Goal: Task Accomplishment & Management: Use online tool/utility

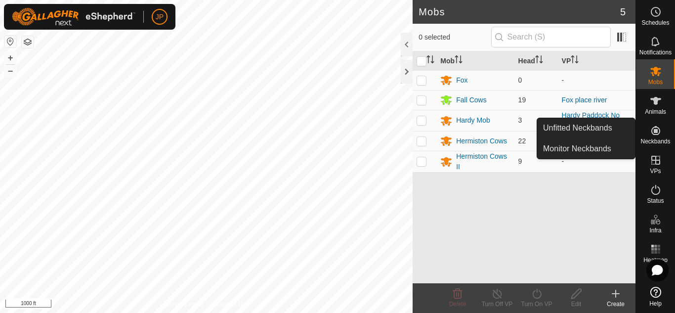
click at [658, 130] on icon at bounding box center [656, 131] width 12 height 12
click at [603, 127] on link "Unfitted Neckbands" at bounding box center [586, 128] width 98 height 20
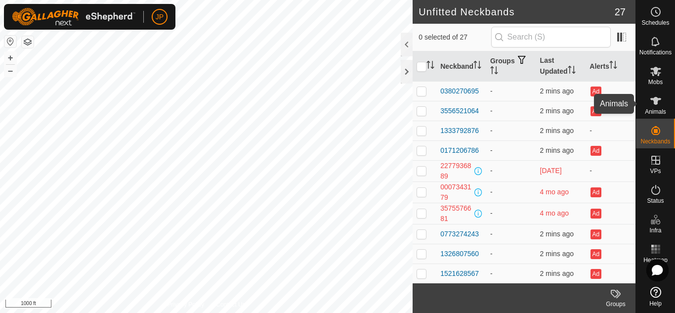
click at [657, 98] on icon at bounding box center [655, 101] width 11 height 8
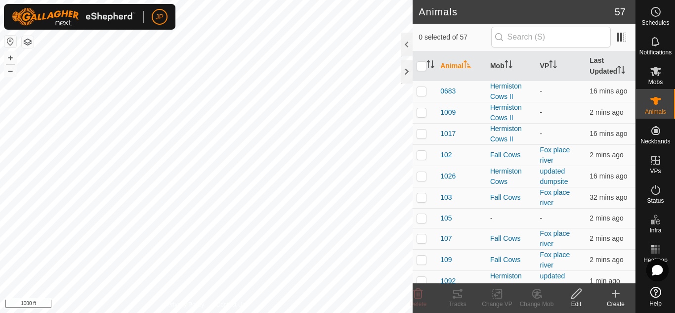
click at [614, 294] on icon at bounding box center [615, 294] width 7 height 0
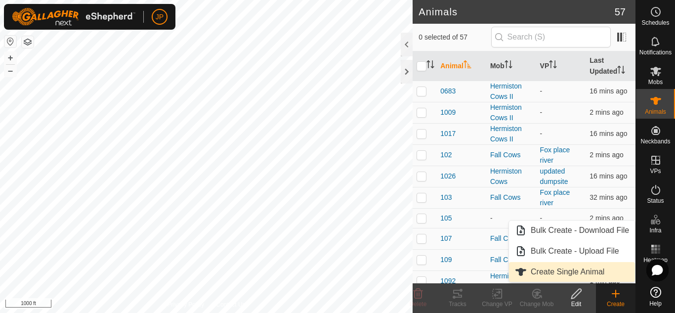
click at [569, 271] on link "Create Single Animal" at bounding box center [572, 272] width 126 height 20
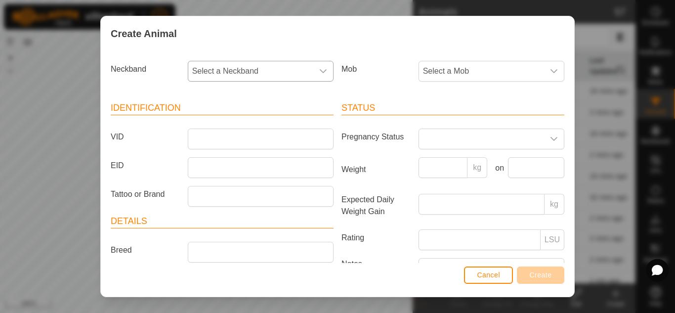
click at [319, 73] on icon "dropdown trigger" at bounding box center [323, 71] width 8 height 8
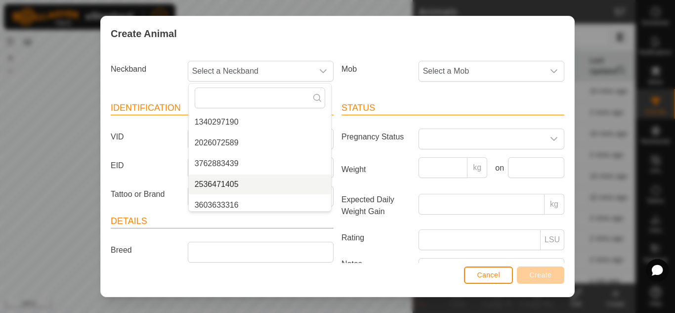
scroll to position [481, 0]
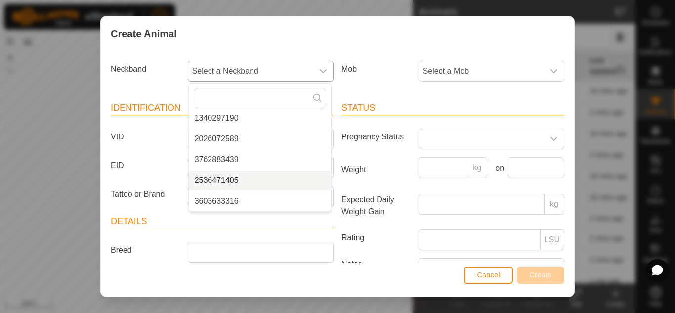
click at [231, 180] on li "2536471405" at bounding box center [260, 180] width 142 height 20
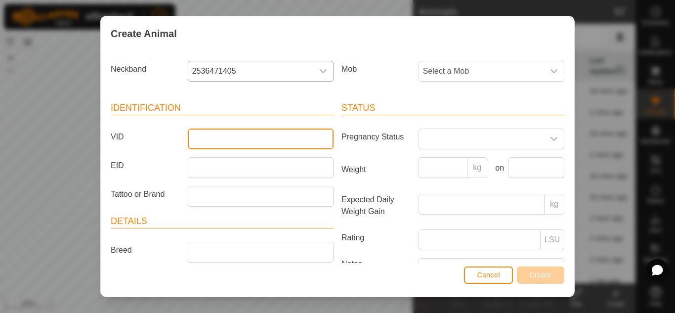
click at [231, 132] on input "VID" at bounding box center [261, 138] width 146 height 21
type input "901"
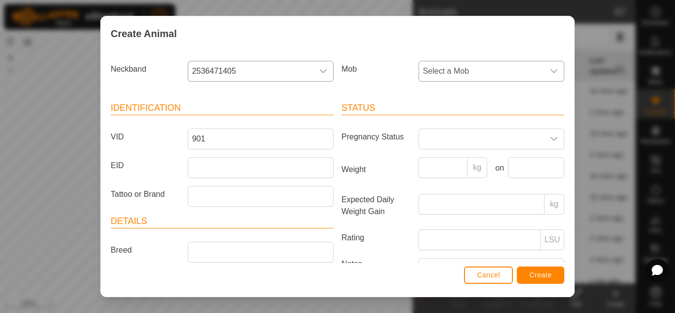
click at [544, 69] on div "dropdown trigger" at bounding box center [554, 71] width 20 height 20
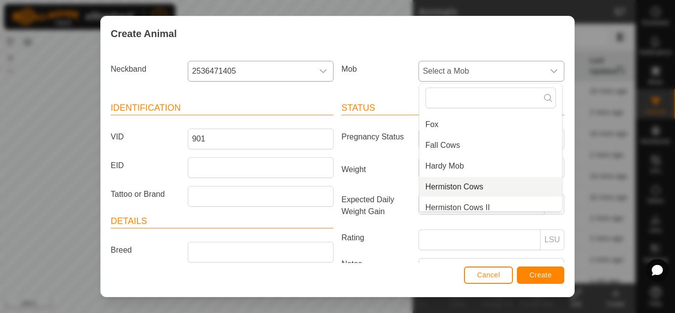
scroll to position [25, 0]
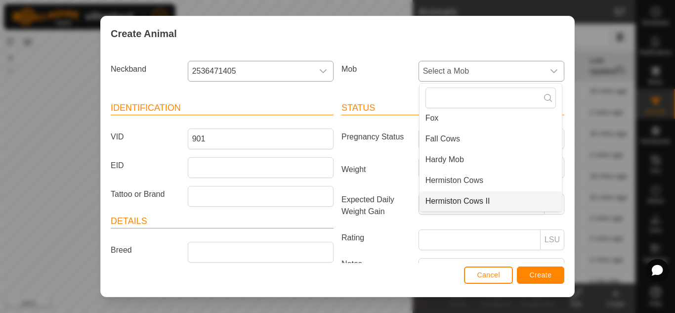
click at [443, 200] on li "Hermiston Cows II" at bounding box center [490, 201] width 142 height 20
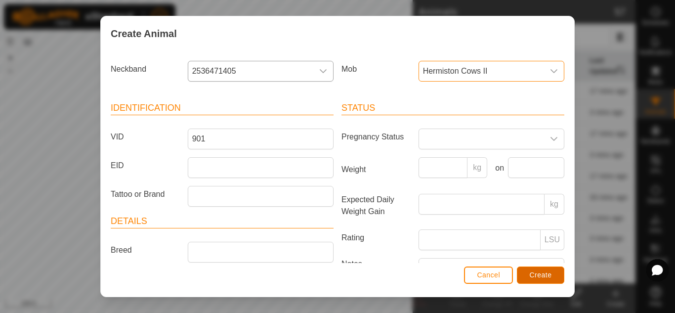
click at [544, 273] on span "Create" at bounding box center [541, 275] width 22 height 8
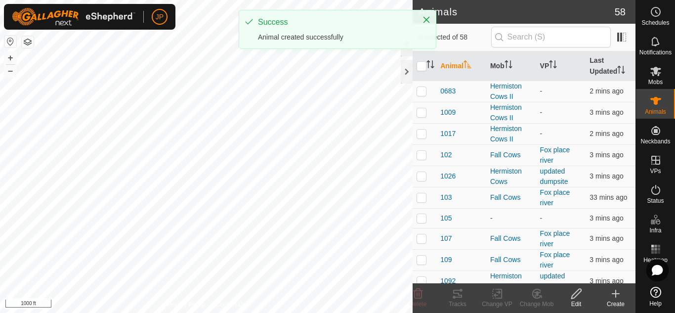
click at [614, 294] on icon at bounding box center [615, 294] width 7 height 0
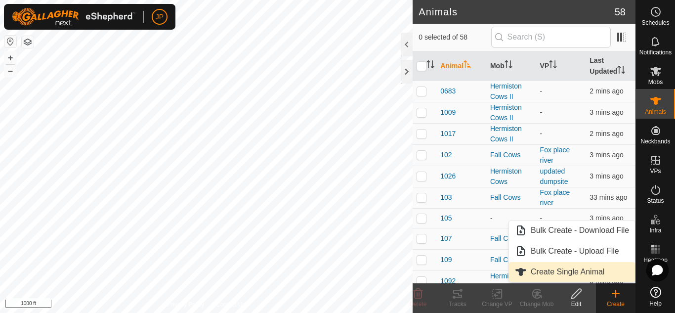
click at [588, 272] on link "Create Single Animal" at bounding box center [572, 272] width 126 height 20
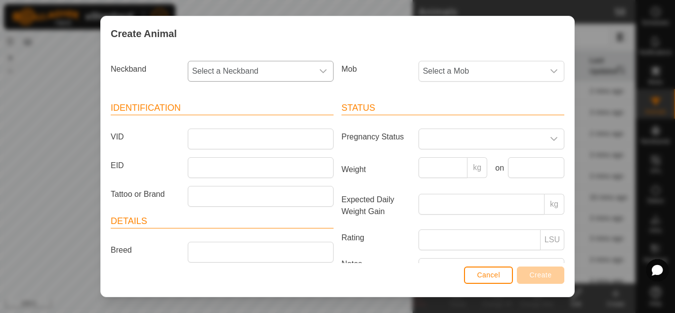
click at [320, 71] on icon "dropdown trigger" at bounding box center [323, 71] width 7 height 4
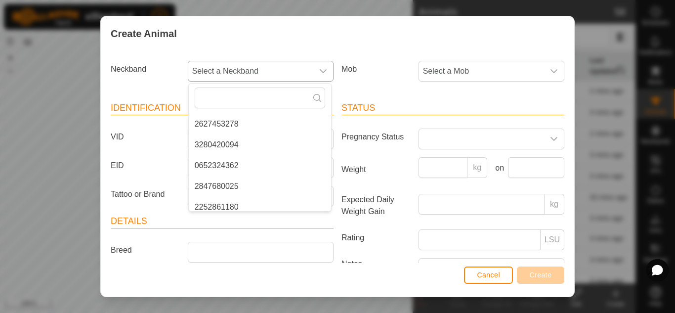
scroll to position [461, 0]
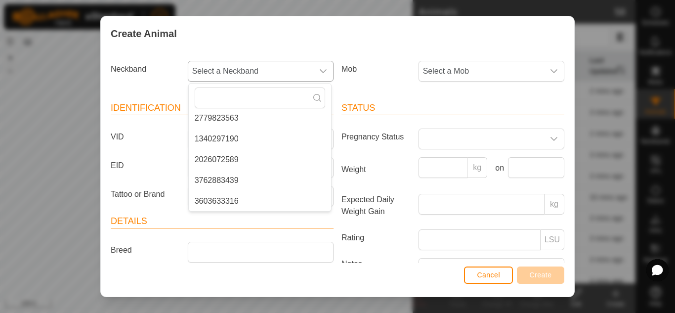
click at [243, 198] on li "3603633316" at bounding box center [260, 201] width 142 height 20
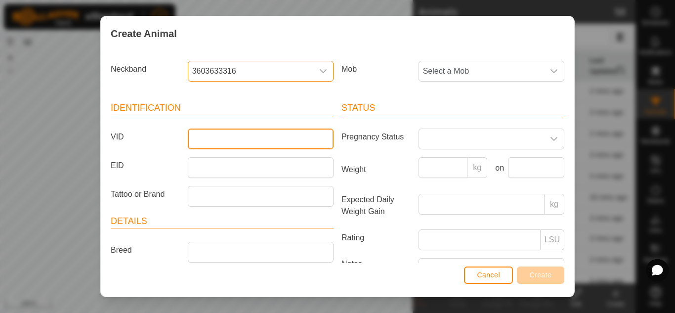
click at [235, 139] on input "VID" at bounding box center [261, 138] width 146 height 21
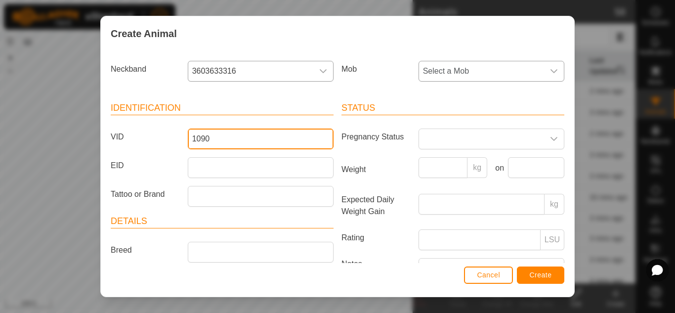
type input "1090"
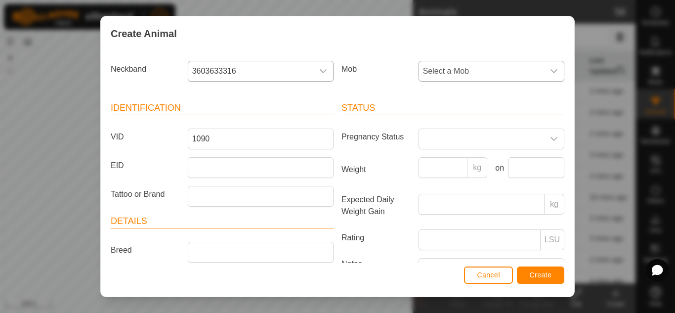
click at [502, 73] on span "Select a Mob" at bounding box center [481, 71] width 125 height 20
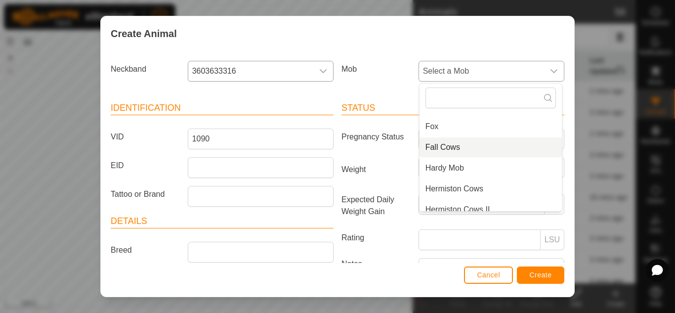
scroll to position [25, 0]
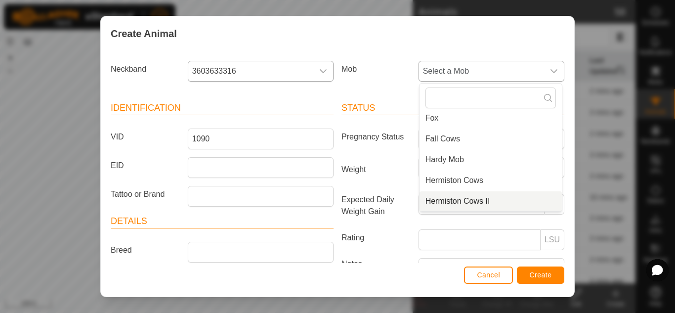
click at [453, 201] on li "Hermiston Cows II" at bounding box center [490, 201] width 142 height 20
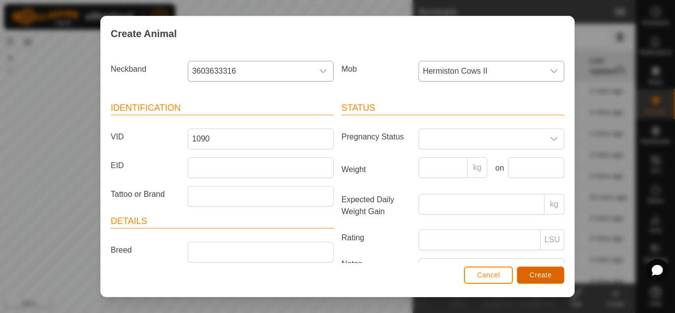
click at [544, 274] on span "Create" at bounding box center [541, 275] width 22 height 8
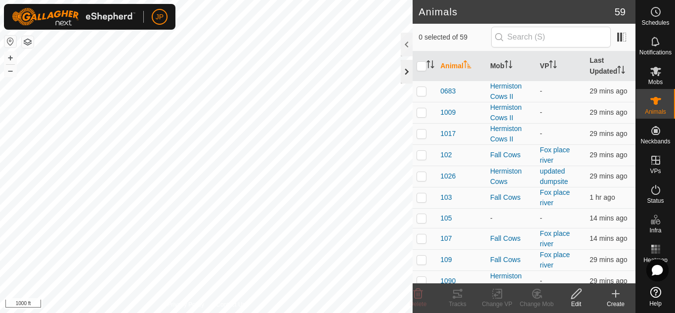
click at [410, 71] on div at bounding box center [407, 72] width 12 height 24
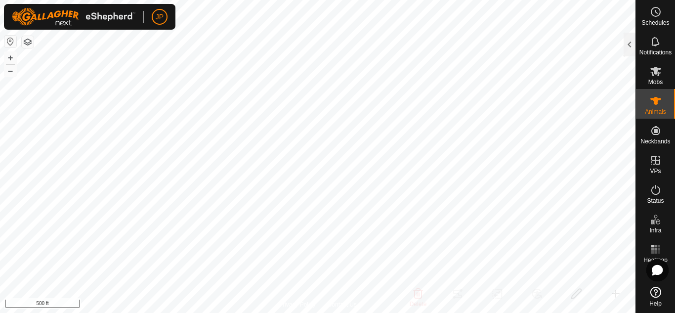
click at [263, 0] on html "JP Schedules Notifications Mobs Animals Neckbands VPs Status Infra Heatmap Help…" at bounding box center [337, 156] width 675 height 313
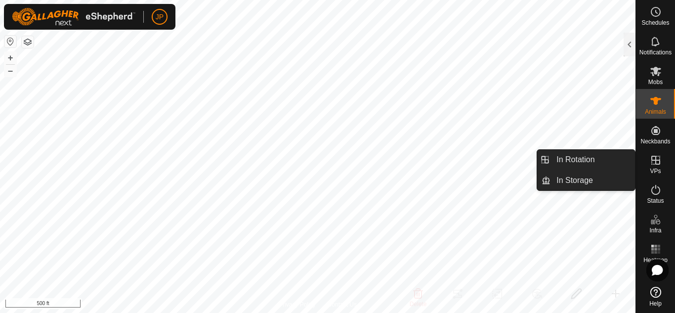
click at [657, 160] on icon at bounding box center [655, 160] width 9 height 9
click at [658, 161] on icon at bounding box center [655, 160] width 9 height 9
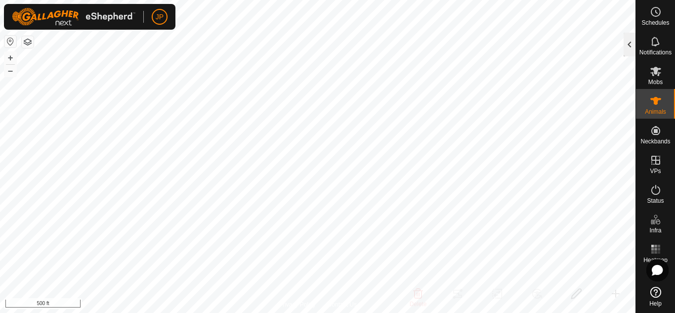
click at [628, 43] on div at bounding box center [630, 45] width 12 height 24
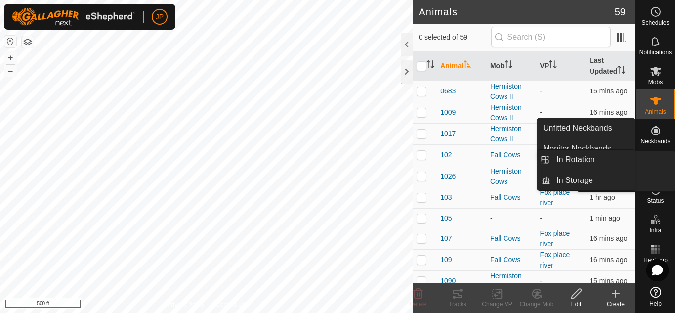
click at [656, 158] on icon at bounding box center [656, 160] width 12 height 12
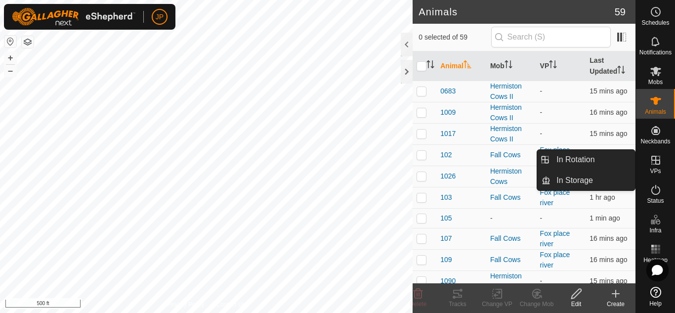
click at [656, 162] on icon at bounding box center [656, 160] width 12 height 12
click at [658, 159] on icon at bounding box center [656, 160] width 12 height 12
click at [654, 159] on icon at bounding box center [656, 160] width 12 height 12
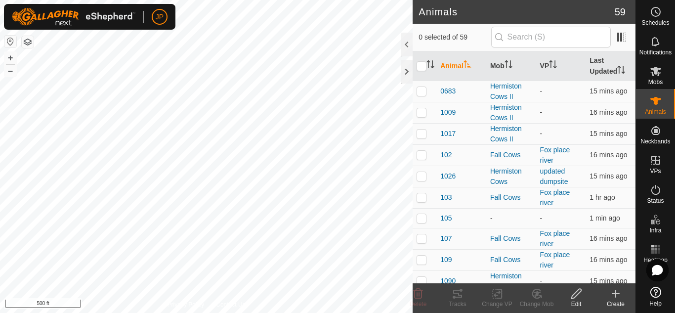
click at [614, 294] on icon at bounding box center [615, 294] width 7 height 0
click at [658, 72] on icon at bounding box center [656, 71] width 12 height 12
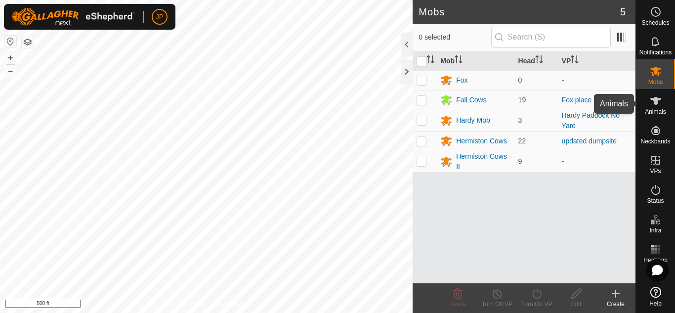
click at [658, 100] on icon at bounding box center [656, 101] width 12 height 12
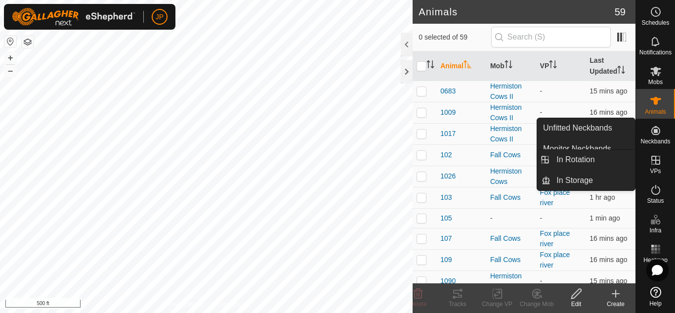
click at [655, 160] on icon at bounding box center [655, 160] width 9 height 9
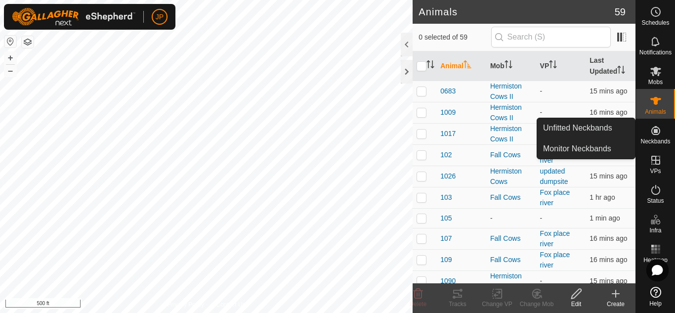
click at [657, 129] on icon at bounding box center [655, 130] width 9 height 9
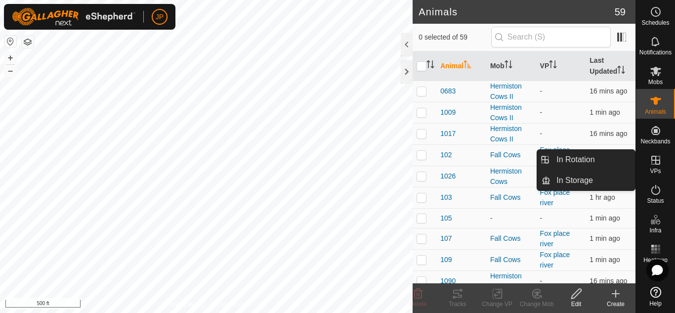
click at [654, 162] on icon at bounding box center [656, 160] width 12 height 12
click at [655, 163] on icon at bounding box center [656, 160] width 12 height 12
click at [585, 160] on link "In Rotation" at bounding box center [592, 160] width 84 height 20
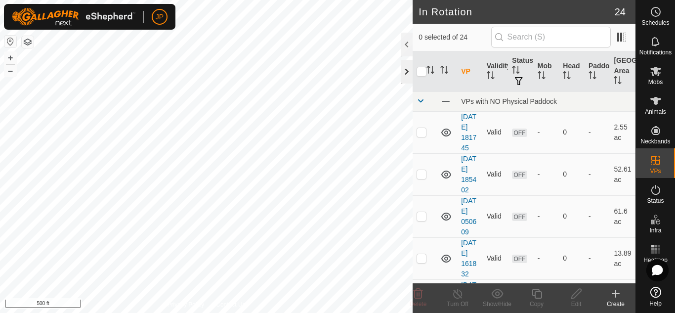
click at [407, 69] on div at bounding box center [407, 72] width 12 height 24
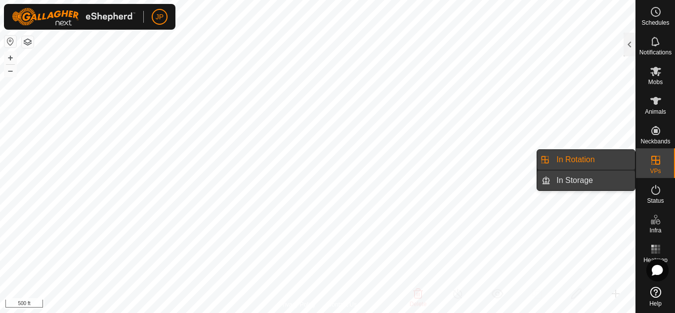
click at [568, 178] on link "In Storage" at bounding box center [592, 180] width 84 height 20
click at [578, 159] on link "In Rotation" at bounding box center [592, 160] width 84 height 20
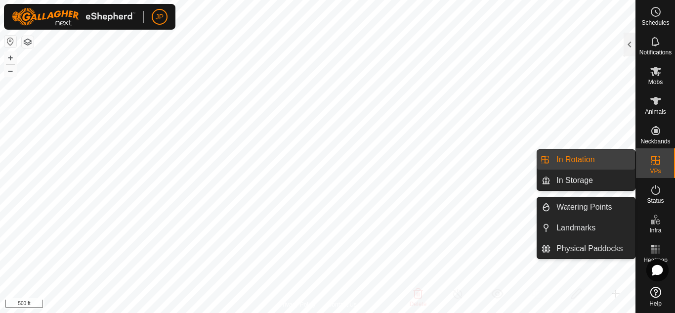
click at [591, 158] on link "In Rotation" at bounding box center [592, 160] width 84 height 20
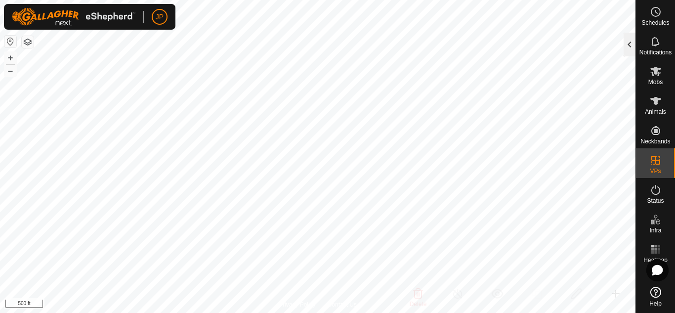
click at [630, 46] on div at bounding box center [630, 45] width 12 height 24
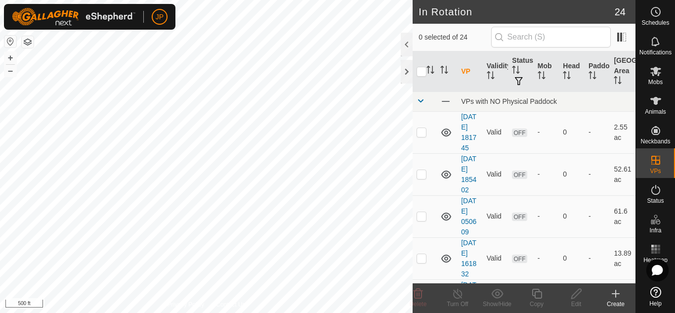
click at [616, 293] on icon at bounding box center [616, 293] width 0 height 7
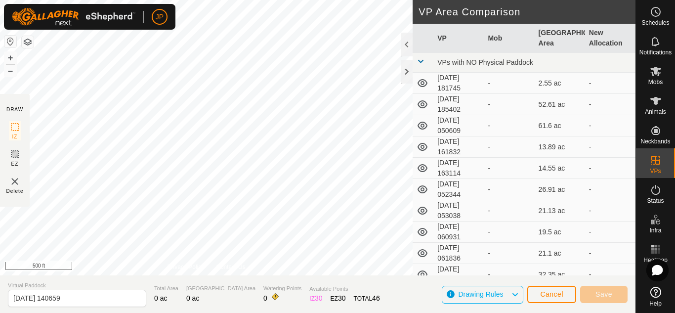
click at [337, 277] on div "DRAW IZ EZ Delete Privacy Policy Contact Us + – ⇧ i 500 ft VP Area Comparison V…" at bounding box center [317, 156] width 635 height 313
click at [379, 0] on html "JP Schedules Notifications Mobs Animals Neckbands VPs Status Infra Heatmap Help…" at bounding box center [337, 156] width 675 height 313
click at [406, 73] on div at bounding box center [407, 72] width 12 height 24
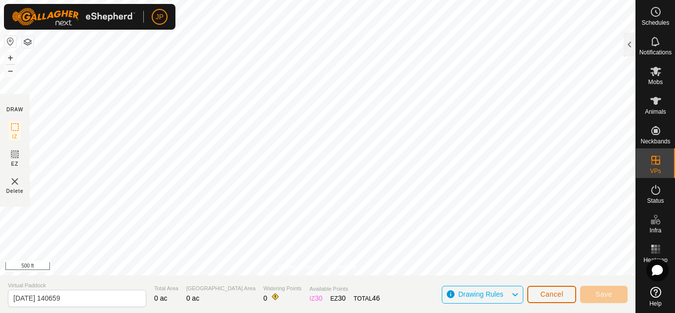
click at [551, 292] on span "Cancel" at bounding box center [551, 294] width 23 height 8
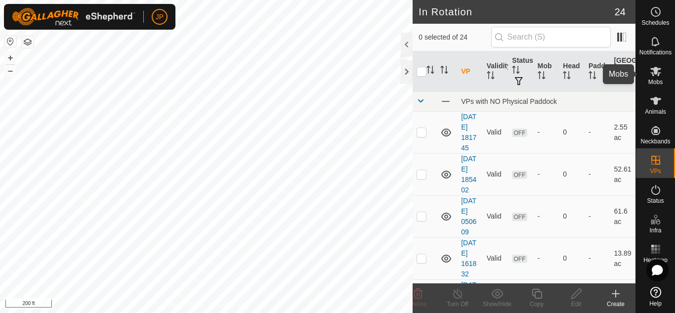
click at [657, 72] on icon at bounding box center [655, 71] width 11 height 9
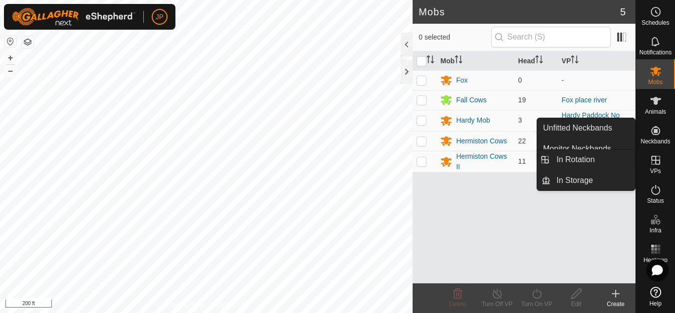
click at [654, 159] on icon at bounding box center [656, 160] width 12 height 12
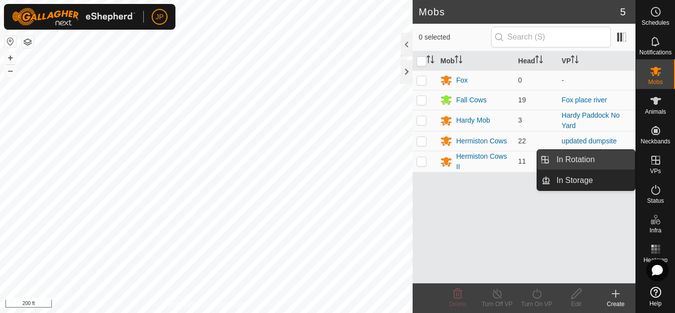
click at [603, 158] on link "In Rotation" at bounding box center [592, 160] width 84 height 20
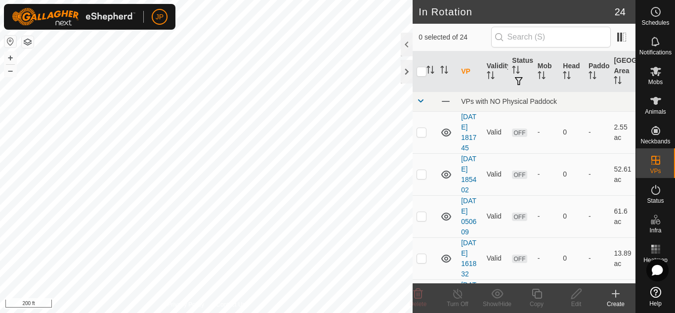
click at [615, 291] on icon at bounding box center [616, 294] width 12 height 12
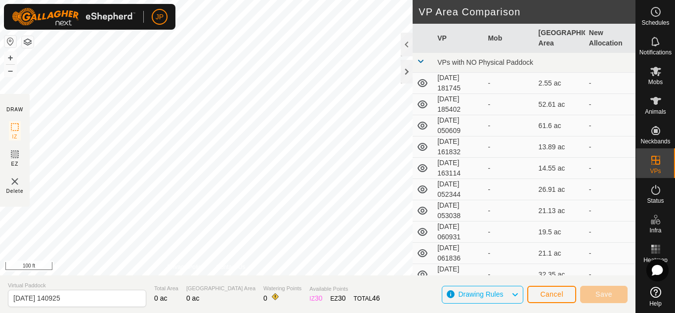
click at [307, 0] on html "JP Schedules Notifications Mobs Animals Neckbands VPs Status Infra Heatmap Help…" at bounding box center [337, 156] width 675 height 313
click at [406, 72] on div at bounding box center [407, 72] width 12 height 24
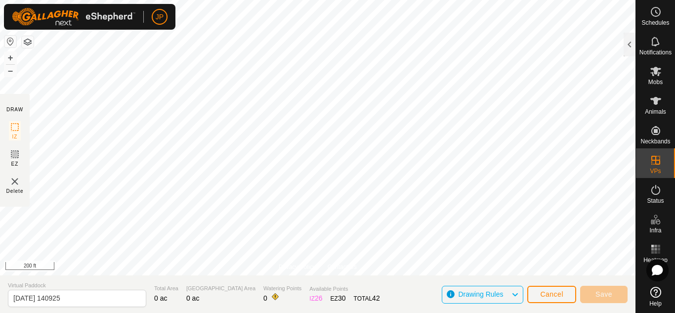
click at [470, 0] on html "JP Schedules Notifications Mobs Animals Neckbands VPs Status Infra Heatmap Help…" at bounding box center [337, 156] width 675 height 313
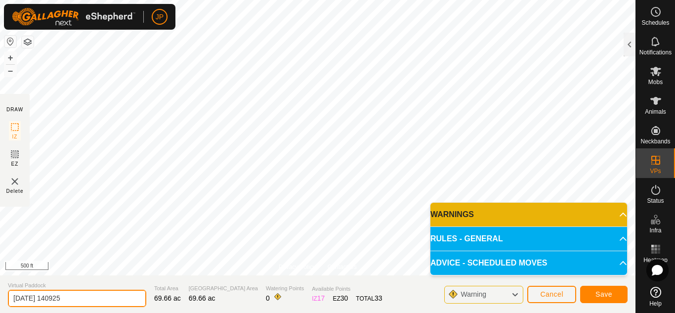
drag, startPoint x: 87, startPoint y: 298, endPoint x: 1, endPoint y: 292, distance: 85.8
click at [1, 292] on section "Virtual Paddock 2025-08-16 140925 Total Area 69.66 ac Grazing Area 69.66 ac Wat…" at bounding box center [317, 294] width 635 height 38
type input "M"
type input "Strip"
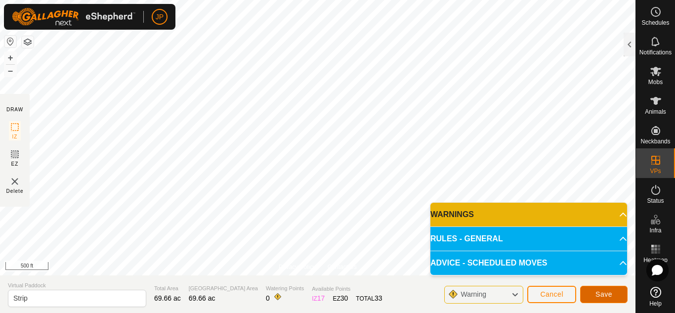
click at [607, 293] on span "Save" at bounding box center [603, 294] width 17 height 8
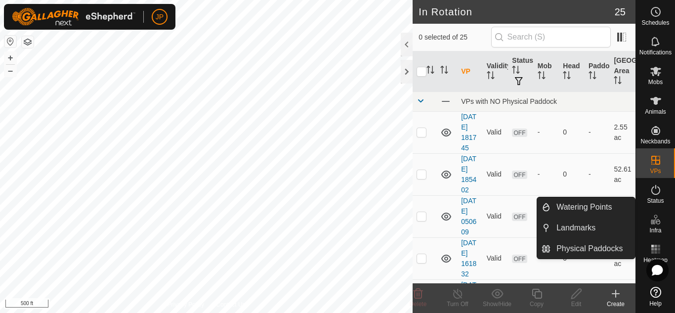
click at [595, 205] on link "Watering Points" at bounding box center [592, 207] width 84 height 20
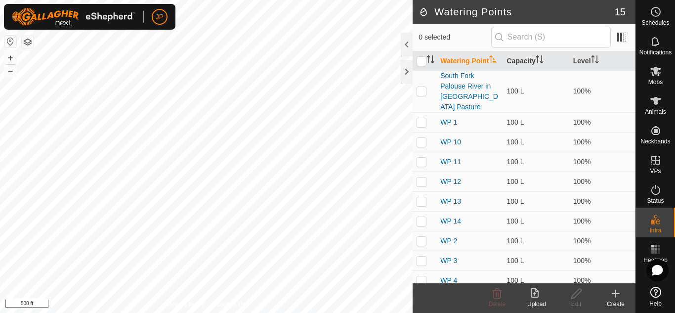
click at [614, 294] on icon at bounding box center [615, 294] width 7 height 0
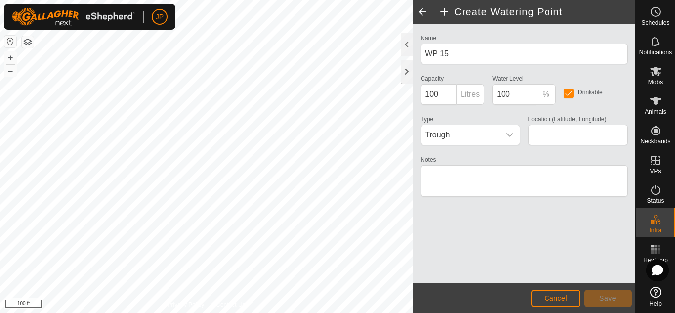
type input "46.944298, -117.271027"
click at [598, 294] on button "Save" at bounding box center [607, 298] width 47 height 17
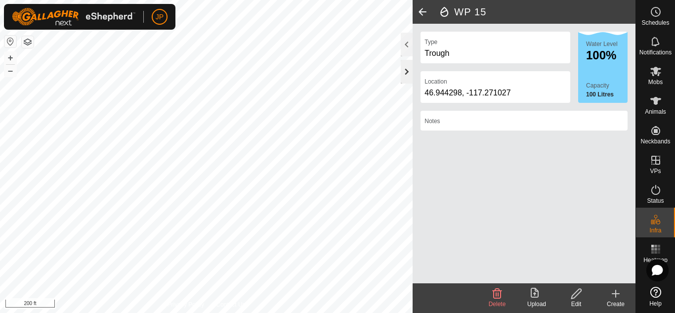
click at [409, 69] on div at bounding box center [407, 72] width 12 height 24
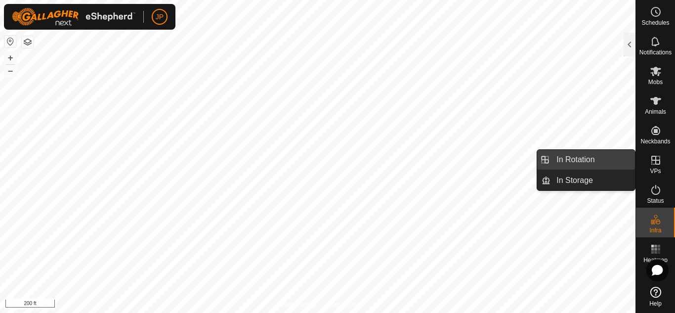
click at [606, 158] on link "In Rotation" at bounding box center [592, 160] width 84 height 20
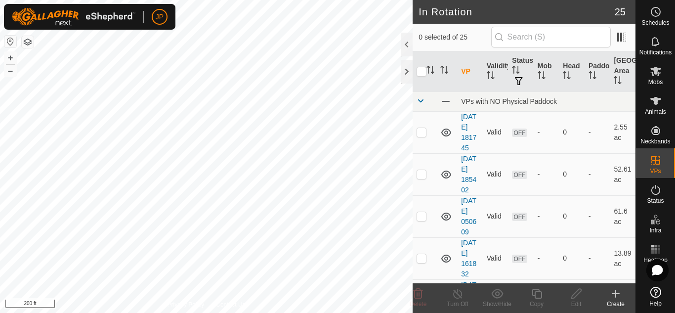
click at [618, 294] on icon at bounding box center [615, 294] width 7 height 0
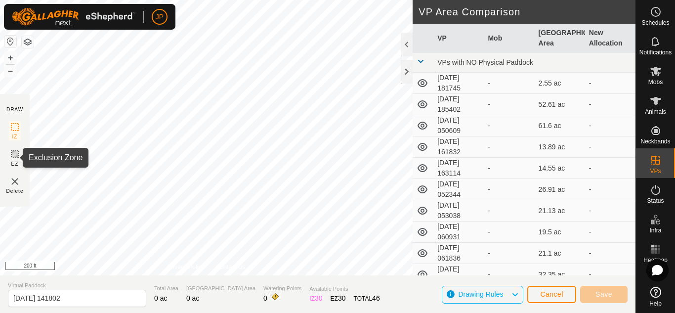
click at [13, 155] on icon at bounding box center [15, 154] width 6 height 6
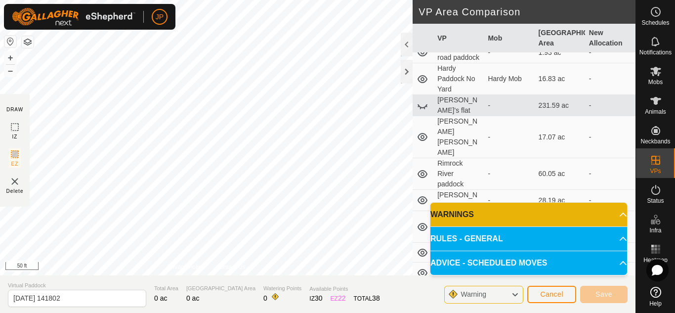
scroll to position [351, 0]
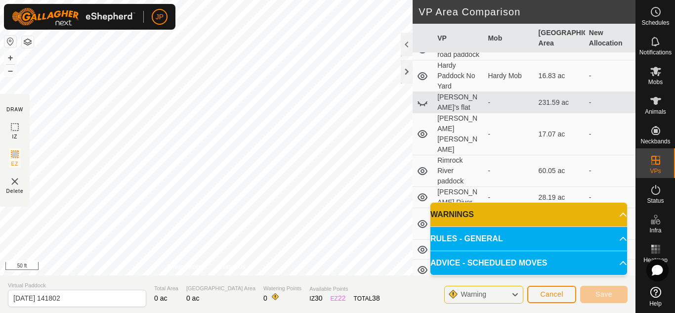
click at [506, 236] on p-accordion-header "RULES - GENERAL" at bounding box center [528, 239] width 197 height 24
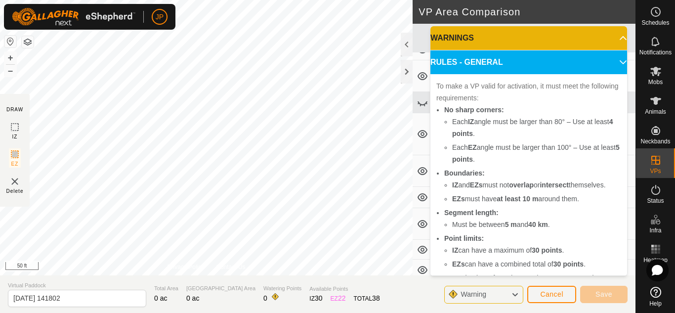
click at [509, 295] on div "Warning" at bounding box center [483, 295] width 79 height 18
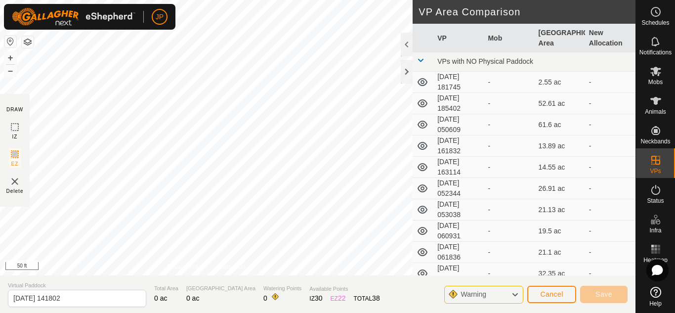
scroll to position [0, 0]
click at [518, 295] on icon at bounding box center [515, 294] width 8 height 13
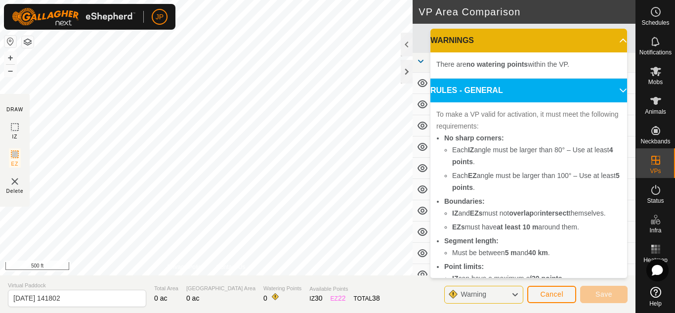
click at [13, 180] on img at bounding box center [15, 181] width 12 height 12
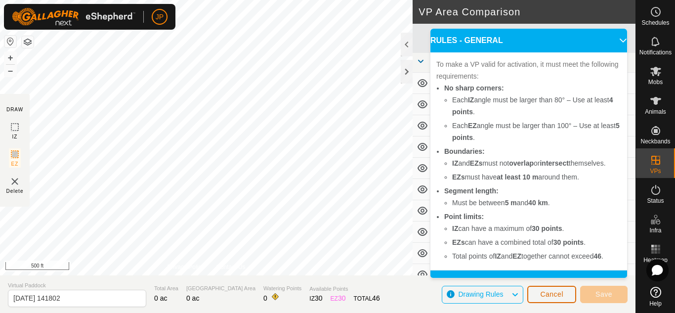
click at [542, 292] on span "Cancel" at bounding box center [551, 294] width 23 height 8
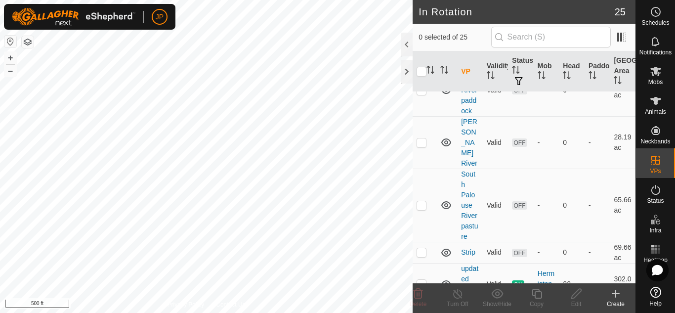
scroll to position [1065, 0]
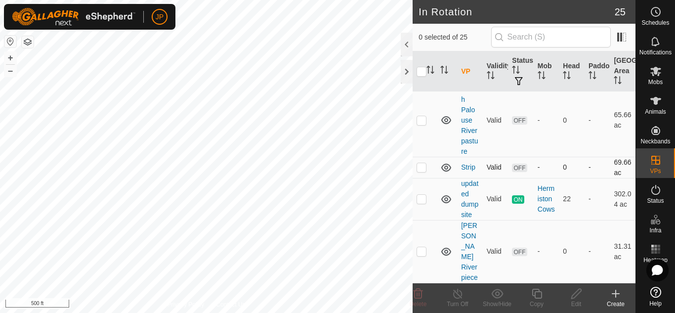
click at [419, 168] on p-checkbox at bounding box center [422, 167] width 10 height 8
checkbox input "true"
click at [499, 291] on icon at bounding box center [497, 294] width 12 height 12
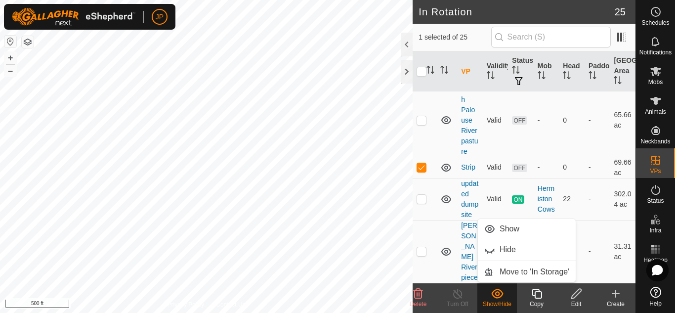
click at [499, 291] on icon at bounding box center [497, 294] width 12 height 12
click at [617, 294] on icon at bounding box center [615, 294] width 7 height 0
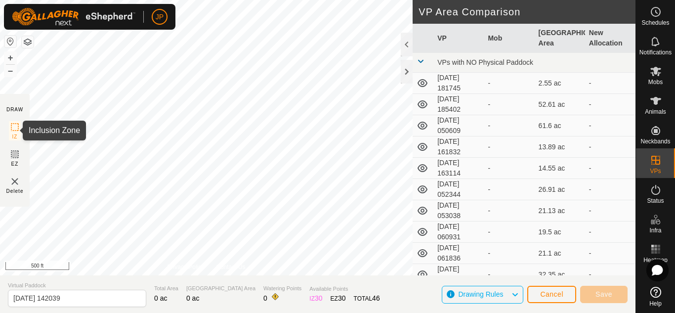
click at [15, 126] on icon at bounding box center [15, 127] width 12 height 12
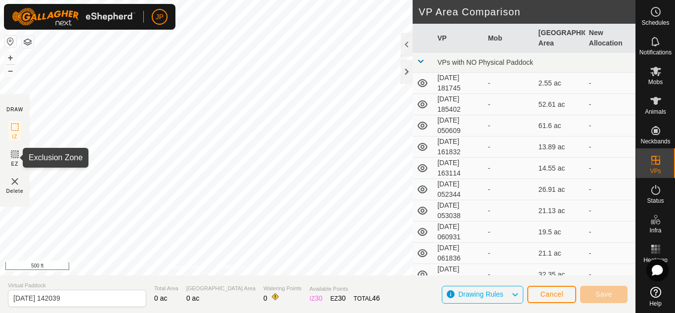
click at [15, 157] on icon at bounding box center [15, 154] width 12 height 12
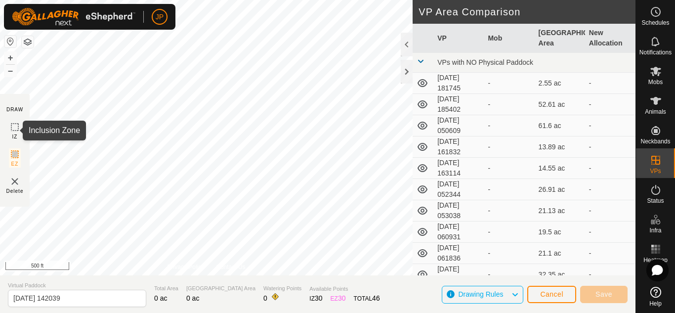
click at [14, 128] on icon at bounding box center [15, 127] width 12 height 12
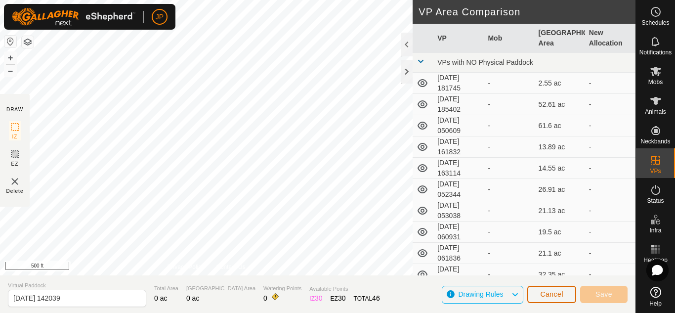
click at [533, 295] on button "Cancel" at bounding box center [551, 294] width 49 height 17
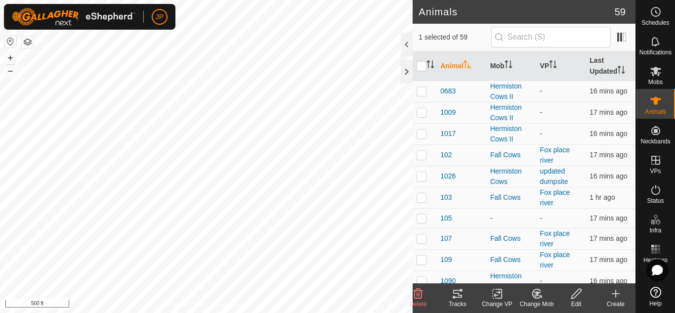
click at [458, 293] on icon at bounding box center [457, 294] width 9 height 8
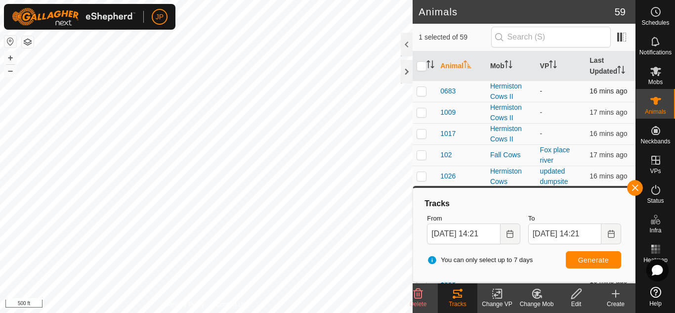
click at [422, 91] on p-checkbox at bounding box center [422, 91] width 10 height 8
checkbox input "true"
click at [421, 116] on p-tablecheckbox at bounding box center [422, 112] width 10 height 8
checkbox input "true"
click at [419, 92] on p-checkbox at bounding box center [422, 91] width 10 height 8
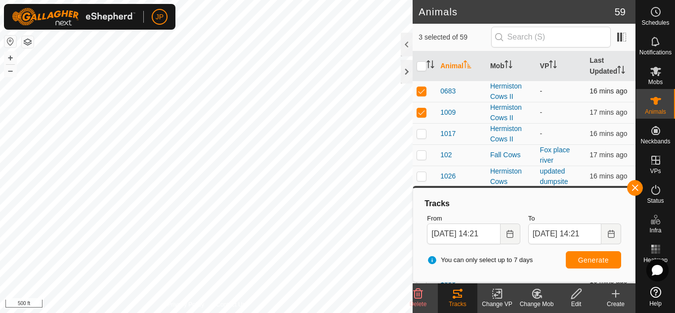
checkbox input "false"
click at [420, 128] on td at bounding box center [425, 133] width 24 height 21
checkbox input "true"
click at [422, 153] on p-checkbox at bounding box center [422, 155] width 10 height 8
checkbox input "true"
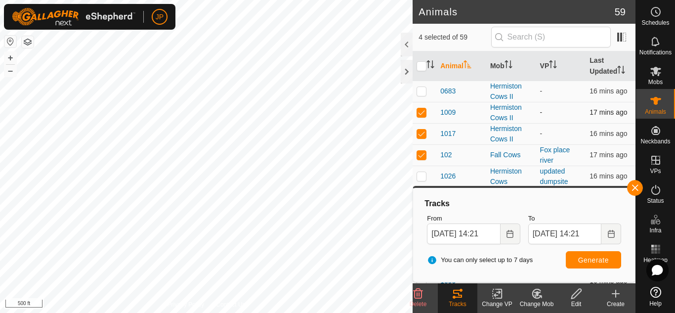
click at [422, 112] on p-checkbox at bounding box center [422, 112] width 10 height 8
checkbox input "false"
click at [421, 133] on p-checkbox at bounding box center [422, 133] width 10 height 8
checkbox input "false"
click at [600, 257] on span "Generate" at bounding box center [593, 260] width 31 height 8
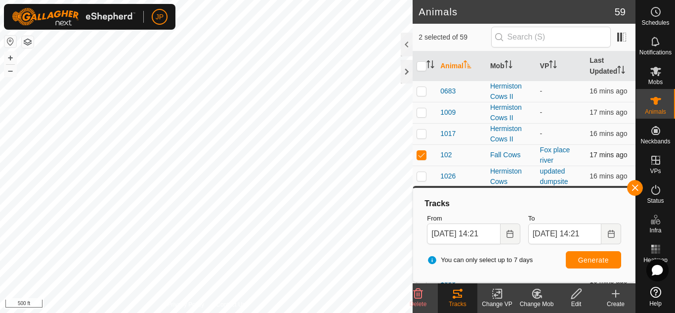
click at [420, 155] on p-checkbox at bounding box center [422, 155] width 10 height 8
checkbox input "false"
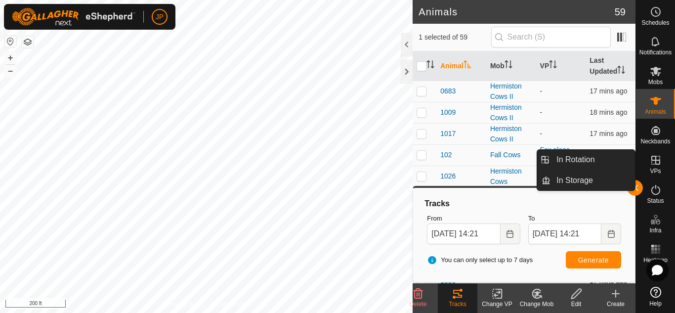
click at [657, 160] on icon at bounding box center [655, 160] width 9 height 9
click at [592, 157] on link "In Rotation" at bounding box center [592, 160] width 84 height 20
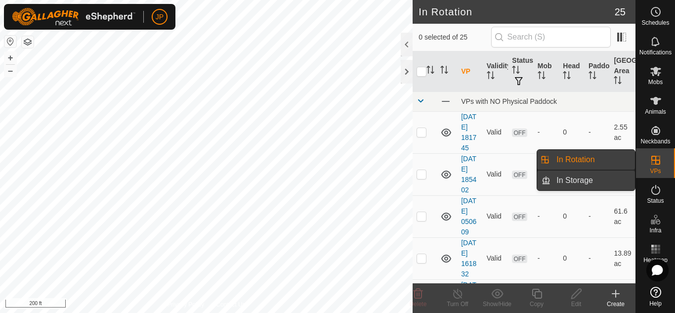
click at [582, 177] on link "In Storage" at bounding box center [592, 180] width 84 height 20
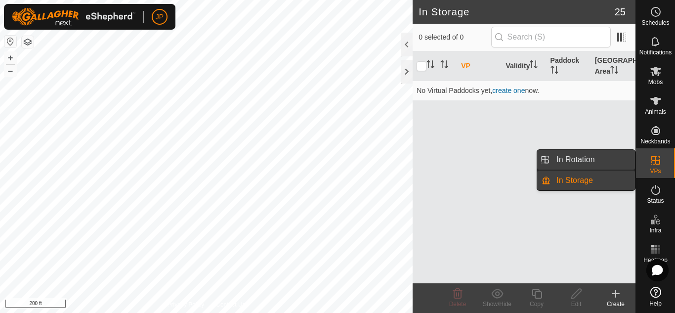
click at [577, 157] on link "In Rotation" at bounding box center [592, 160] width 84 height 20
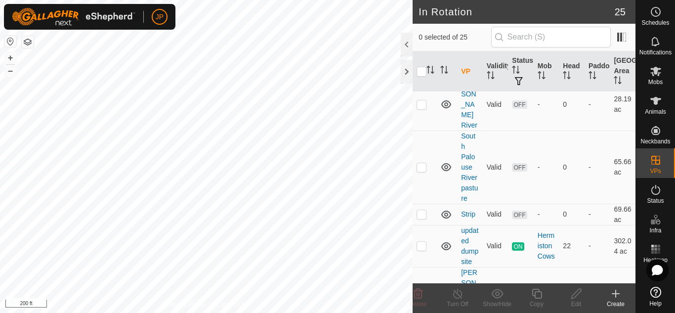
scroll to position [1065, 0]
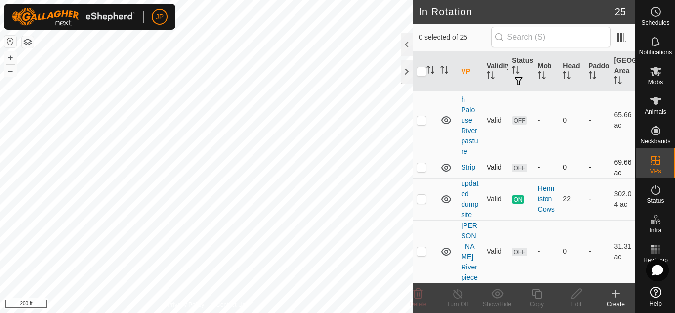
click at [422, 168] on p-checkbox at bounding box center [422, 167] width 10 height 8
checkbox input "true"
click at [575, 292] on icon at bounding box center [576, 294] width 12 height 12
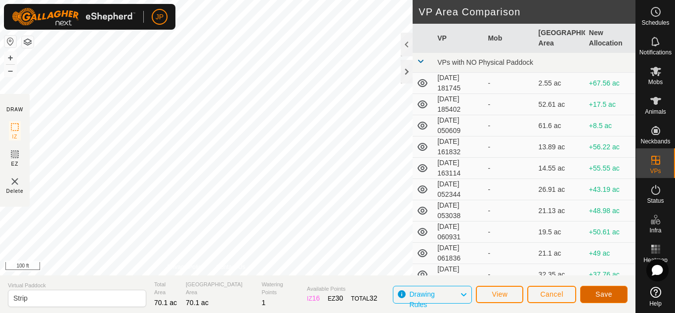
click at [605, 293] on span "Save" at bounding box center [603, 294] width 17 height 8
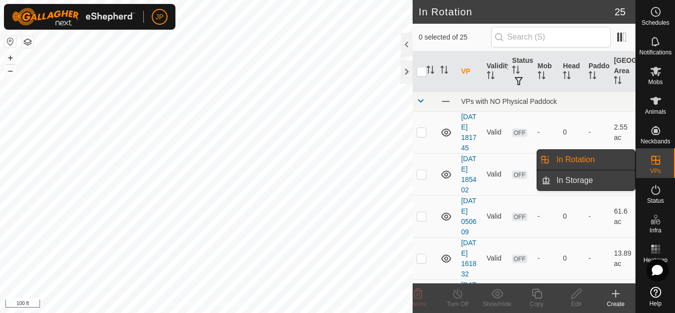
click at [607, 181] on link "In Storage" at bounding box center [592, 180] width 84 height 20
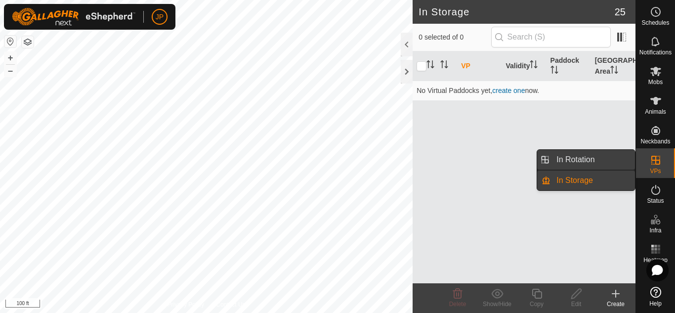
click at [600, 159] on link "In Rotation" at bounding box center [592, 160] width 84 height 20
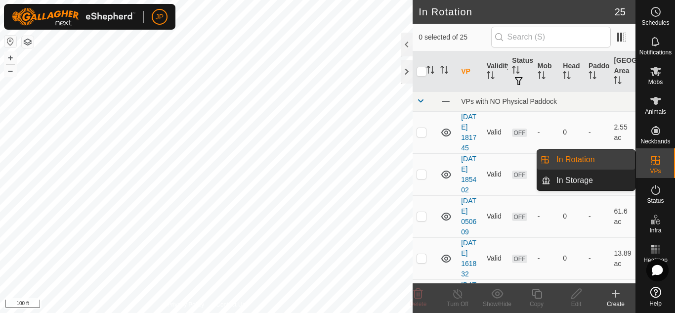
click at [616, 162] on link "In Rotation" at bounding box center [592, 160] width 84 height 20
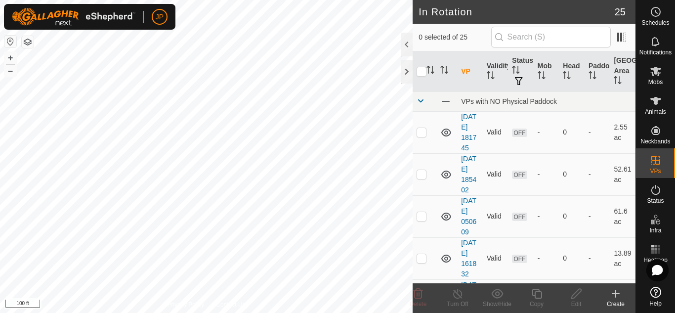
click at [615, 294] on icon at bounding box center [615, 294] width 7 height 0
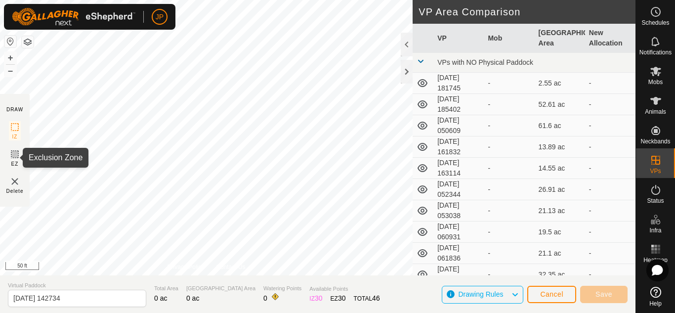
click at [16, 153] on icon at bounding box center [15, 154] width 12 height 12
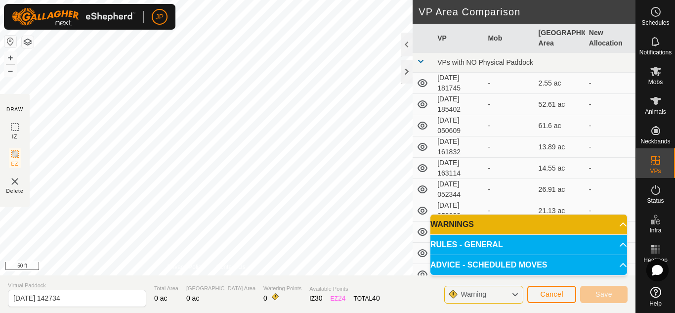
click at [543, 239] on p-accordion-header "RULES - GENERAL" at bounding box center [528, 245] width 197 height 20
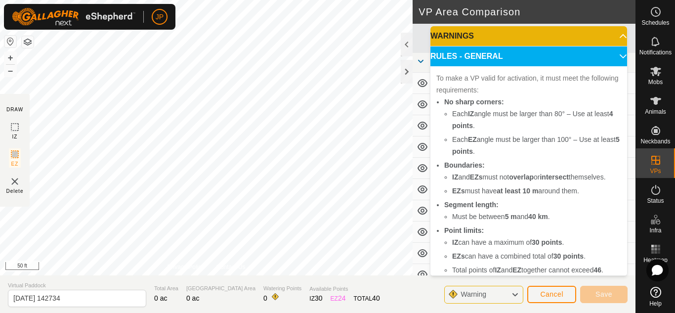
drag, startPoint x: 579, startPoint y: 235, endPoint x: 581, endPoint y: 222, distance: 12.6
click at [581, 222] on ul "No sharp corners: Each IZ angle must be larger than 80° – Use at least 4 points…" at bounding box center [528, 186] width 185 height 180
click at [609, 35] on p-accordion-header "WARNINGS" at bounding box center [528, 36] width 197 height 20
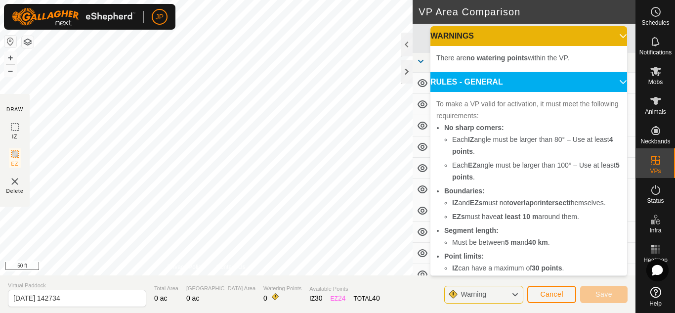
click at [608, 80] on p-accordion-header "RULES - GENERAL" at bounding box center [528, 82] width 197 height 20
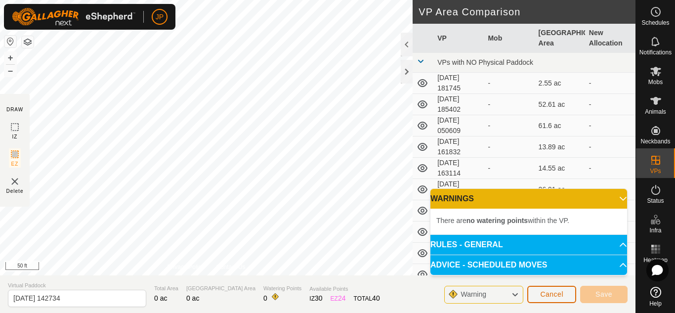
click at [550, 289] on button "Cancel" at bounding box center [551, 294] width 49 height 17
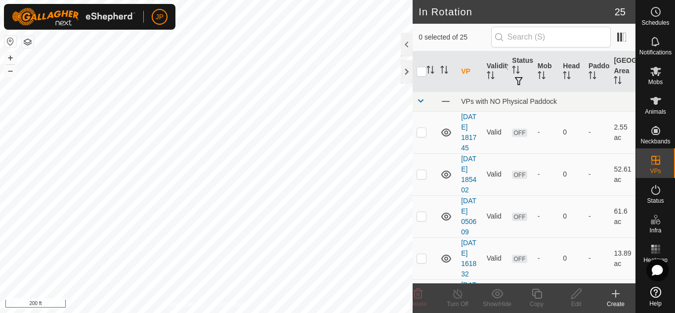
click at [656, 292] on icon at bounding box center [655, 292] width 11 height 11
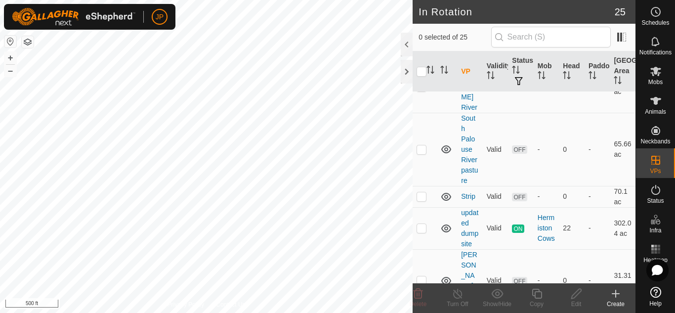
scroll to position [1065, 0]
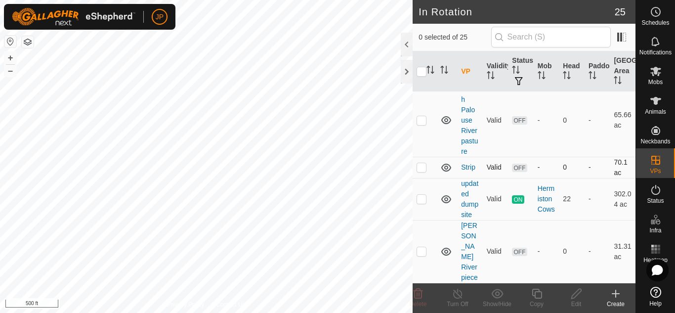
click at [424, 168] on p-checkbox at bounding box center [422, 167] width 10 height 8
checkbox input "true"
click at [576, 292] on icon at bounding box center [576, 294] width 10 height 10
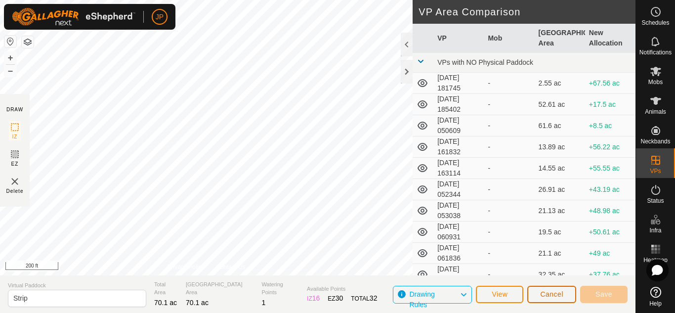
click at [556, 292] on span "Cancel" at bounding box center [551, 294] width 23 height 8
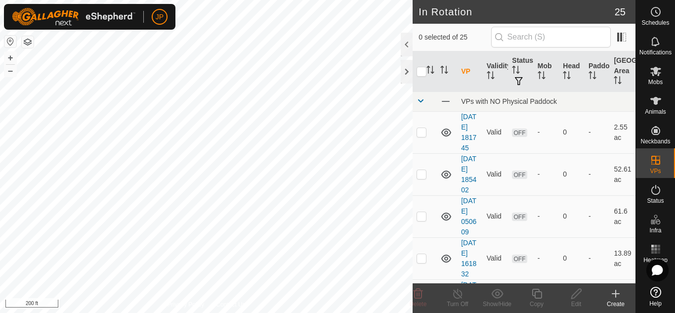
click at [616, 291] on icon at bounding box center [616, 293] width 0 height 7
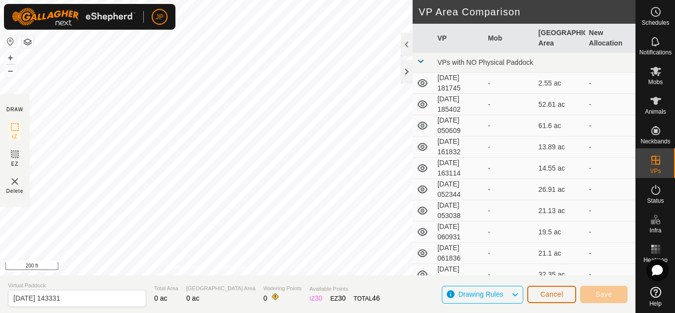
click at [556, 294] on span "Cancel" at bounding box center [551, 294] width 23 height 8
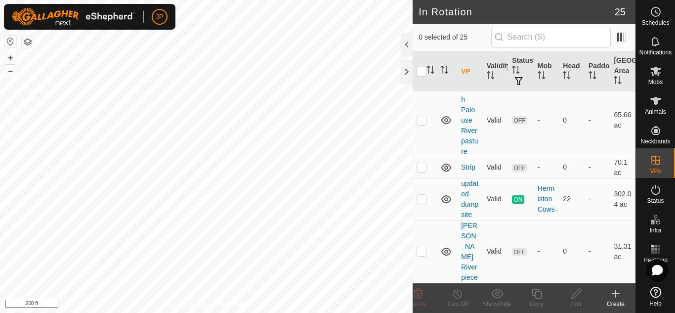
scroll to position [1065, 0]
click at [422, 169] on p-checkbox at bounding box center [422, 167] width 10 height 8
checkbox input "true"
click at [580, 292] on icon at bounding box center [576, 294] width 12 height 12
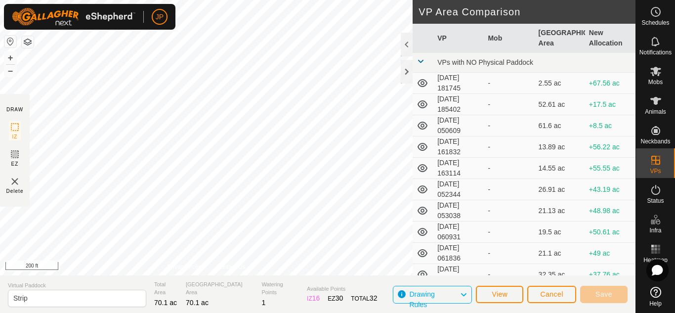
click at [413, 210] on div "DRAW IZ EZ Delete Privacy Policy Contact Us + – ⇧ i 200 ft VP Area Comparison V…" at bounding box center [317, 137] width 635 height 275
click at [604, 296] on span "Save" at bounding box center [603, 294] width 17 height 8
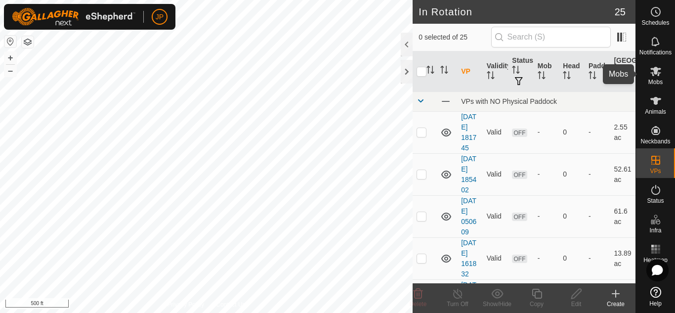
click at [656, 70] on icon at bounding box center [655, 71] width 11 height 9
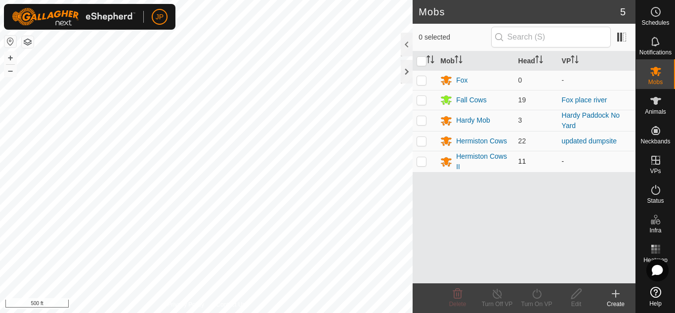
click at [419, 165] on p-tablecheckbox at bounding box center [422, 161] width 10 height 8
checkbox input "true"
click at [537, 292] on icon at bounding box center [536, 294] width 9 height 10
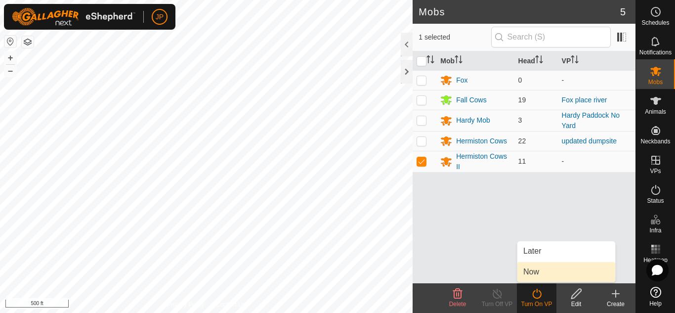
click at [537, 271] on link "Now" at bounding box center [566, 272] width 98 height 20
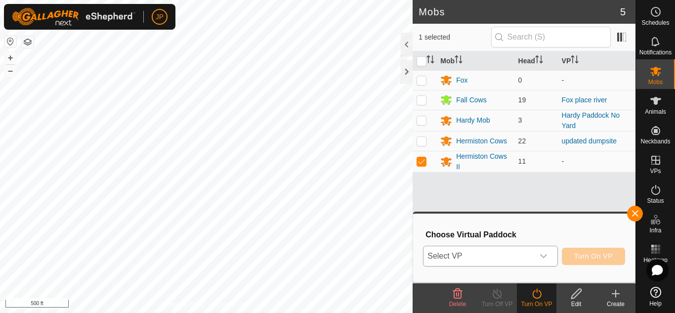
click at [543, 250] on div "dropdown trigger" at bounding box center [544, 256] width 20 height 20
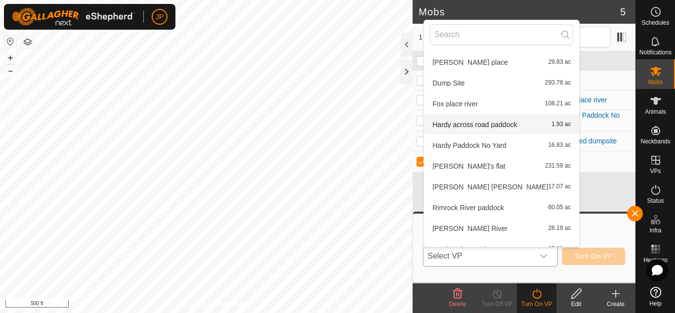
scroll to position [343, 0]
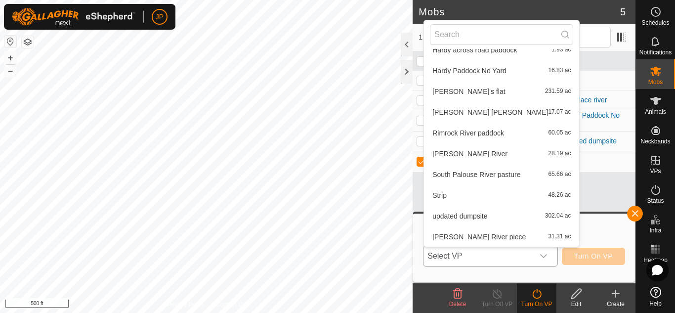
click at [445, 195] on li "Strip 48.26 ac" at bounding box center [501, 195] width 155 height 20
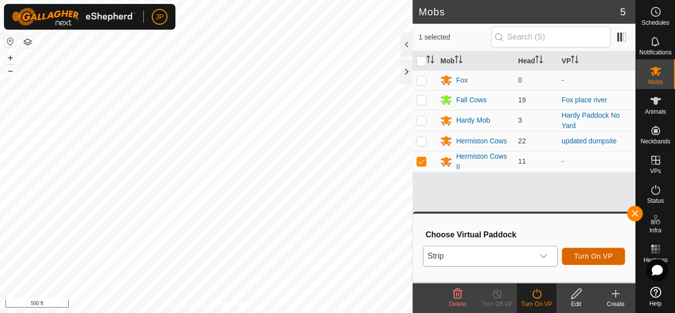
click at [588, 255] on span "Turn On VP" at bounding box center [593, 256] width 39 height 8
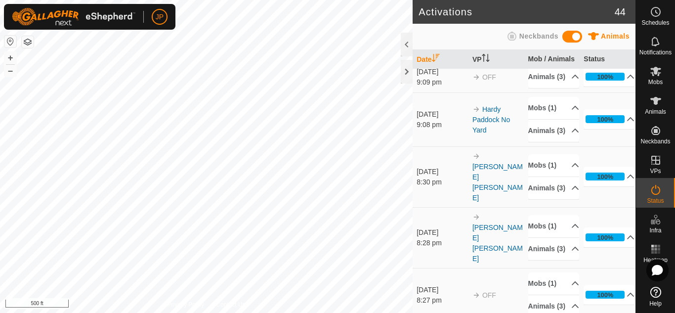
scroll to position [148, 0]
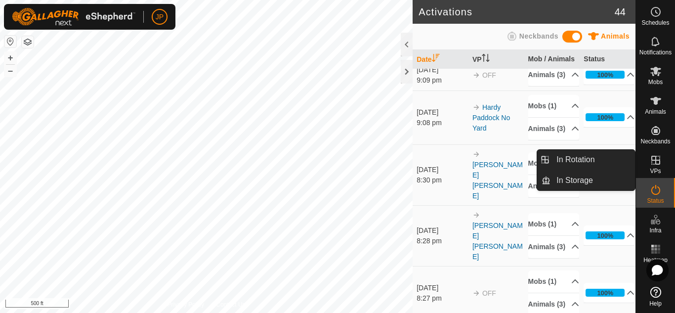
click at [657, 162] on icon at bounding box center [656, 160] width 12 height 12
click at [594, 158] on link "In Rotation" at bounding box center [592, 160] width 84 height 20
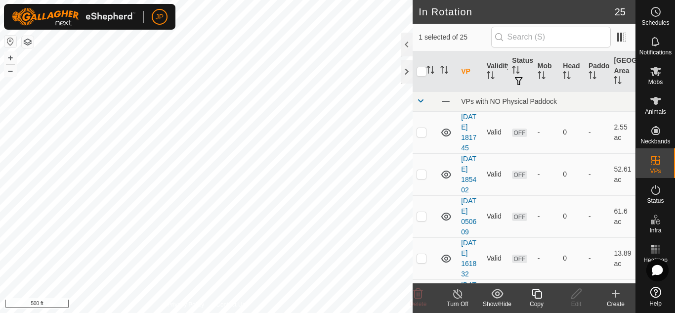
click at [614, 292] on icon at bounding box center [616, 294] width 12 height 12
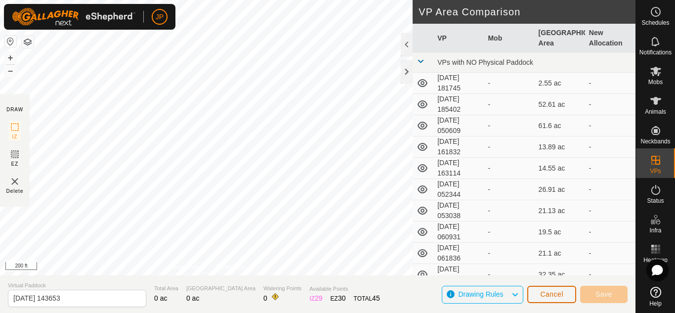
click at [565, 290] on button "Cancel" at bounding box center [551, 294] width 49 height 17
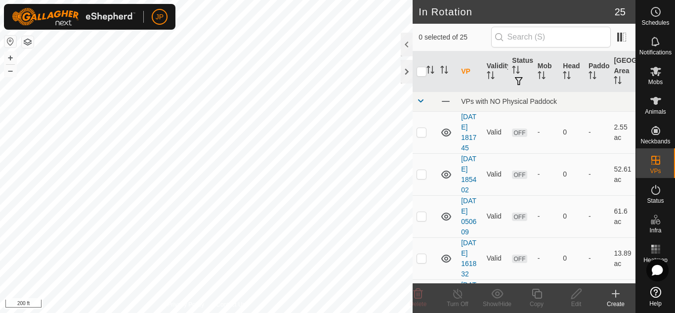
click at [617, 290] on icon at bounding box center [616, 294] width 12 height 12
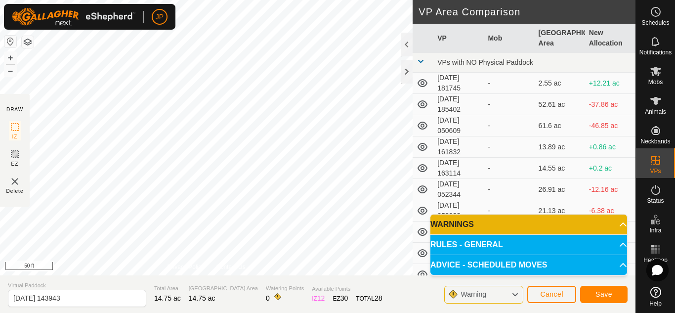
click at [395, 283] on div "DRAW IZ EZ Delete Privacy Policy Contact Us + – ⇧ i 50 ft VP Area Comparison VP…" at bounding box center [317, 156] width 635 height 313
click at [603, 292] on span "Save" at bounding box center [603, 294] width 17 height 8
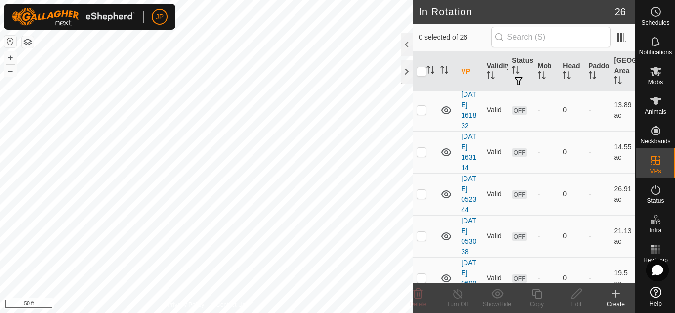
scroll to position [346, 0]
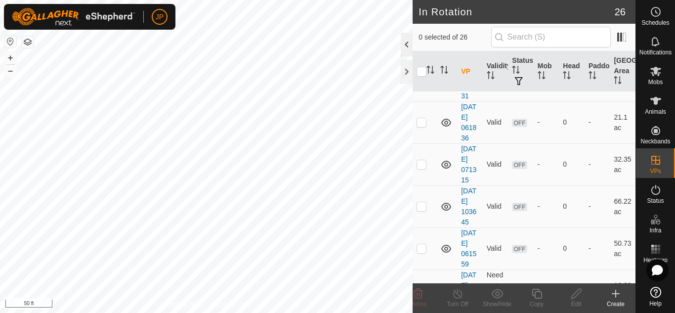
click at [405, 46] on div at bounding box center [407, 45] width 12 height 24
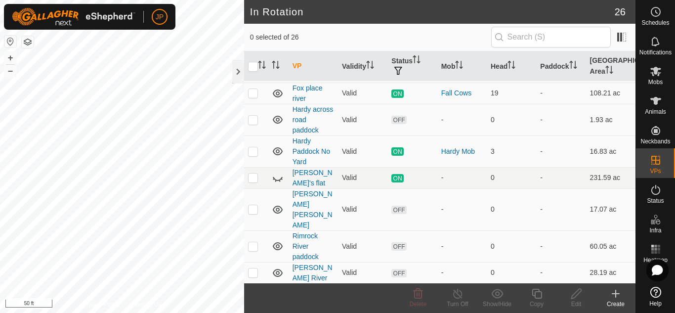
scroll to position [165, 0]
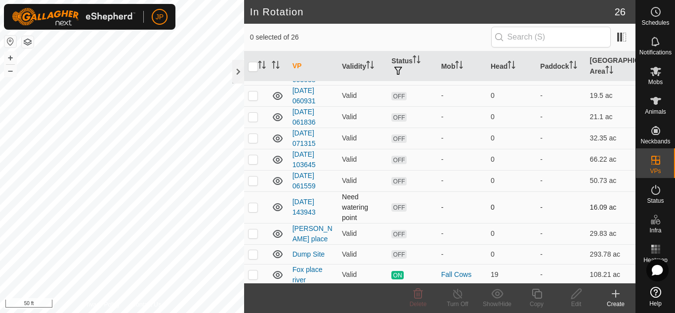
click at [251, 207] on p-checkbox at bounding box center [253, 207] width 10 height 8
checkbox input "true"
click at [580, 292] on icon at bounding box center [576, 294] width 10 height 10
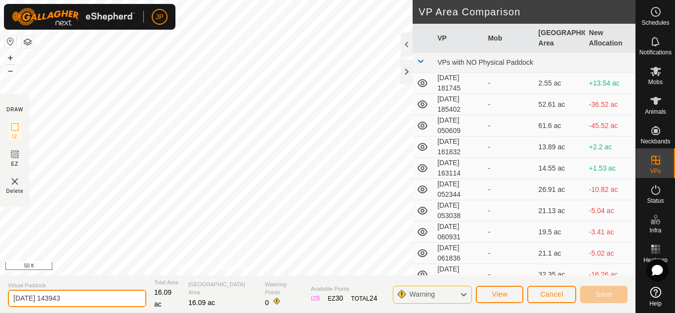
drag, startPoint x: 81, startPoint y: 298, endPoint x: 9, endPoint y: 287, distance: 73.0
click at [9, 287] on div "Virtual Paddock 2025-08-16 143943" at bounding box center [77, 294] width 138 height 26
type input "Glenwood"
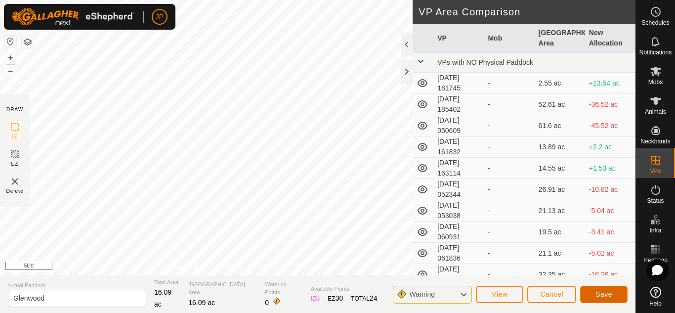
click at [604, 289] on button "Save" at bounding box center [603, 294] width 47 height 17
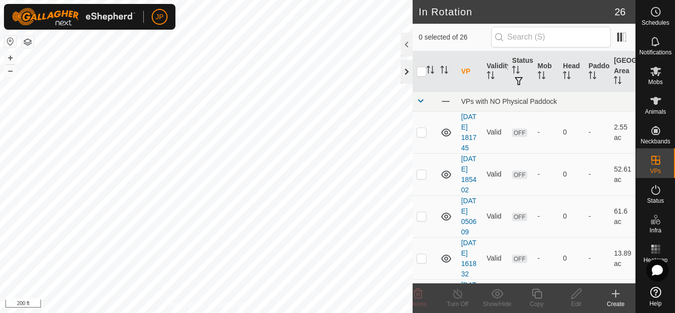
click at [405, 71] on div at bounding box center [407, 72] width 12 height 24
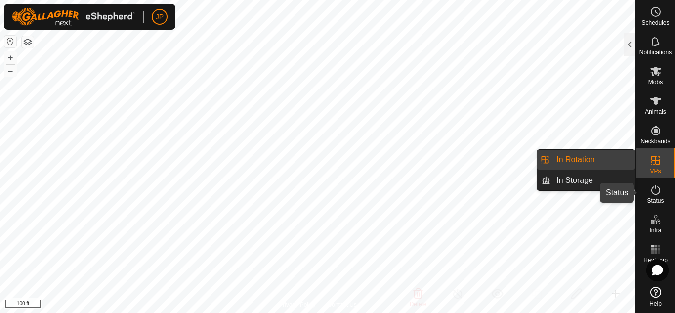
click at [654, 189] on icon at bounding box center [656, 190] width 12 height 12
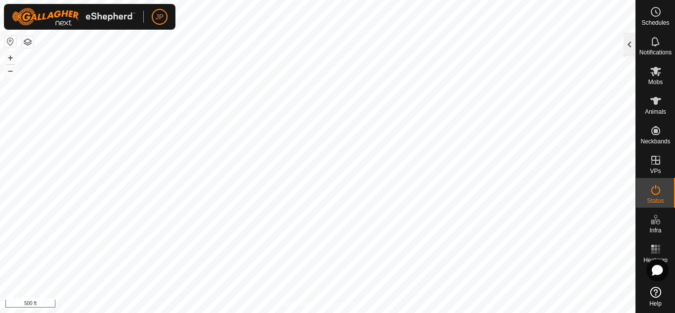
click at [629, 42] on div at bounding box center [630, 45] width 12 height 24
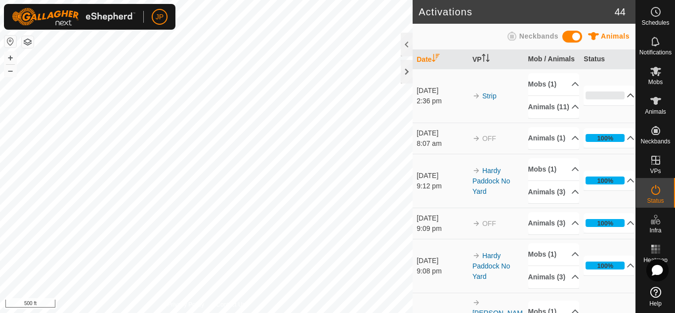
click at [596, 105] on p-accordion-header "0%" at bounding box center [609, 95] width 51 height 20
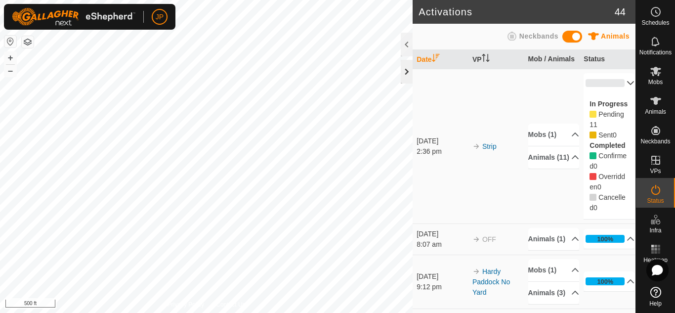
click at [408, 72] on div at bounding box center [407, 72] width 12 height 24
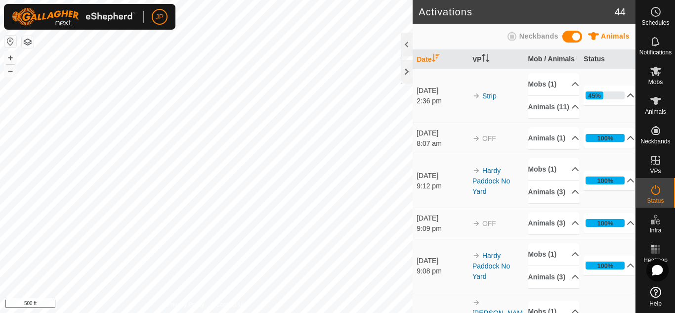
click at [617, 105] on p-accordion-header "45%" at bounding box center [609, 95] width 51 height 20
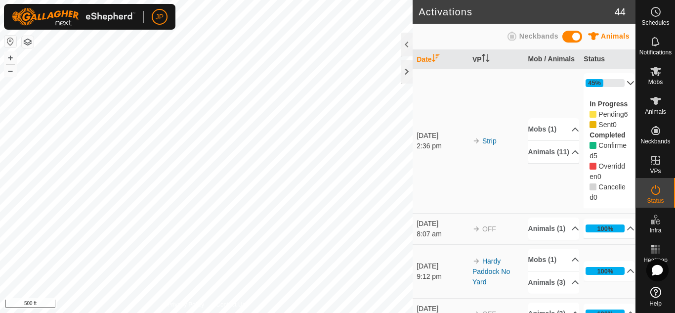
click at [617, 92] on p-accordion-header "45%" at bounding box center [609, 83] width 51 height 20
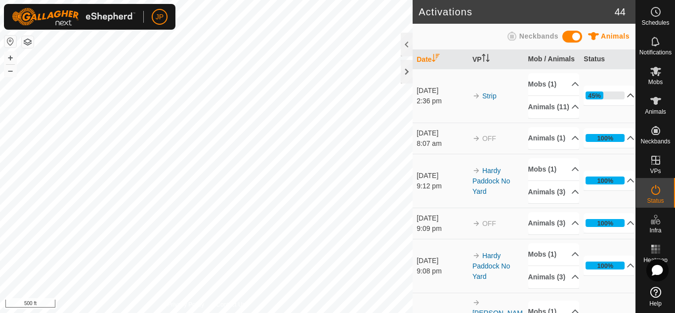
click at [617, 105] on p-accordion-header "45%" at bounding box center [609, 95] width 51 height 20
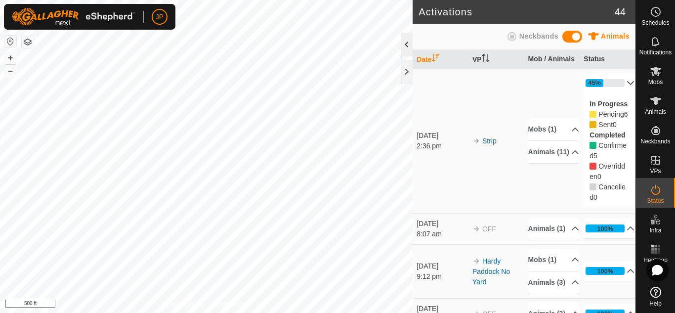
click at [409, 45] on div at bounding box center [407, 45] width 12 height 24
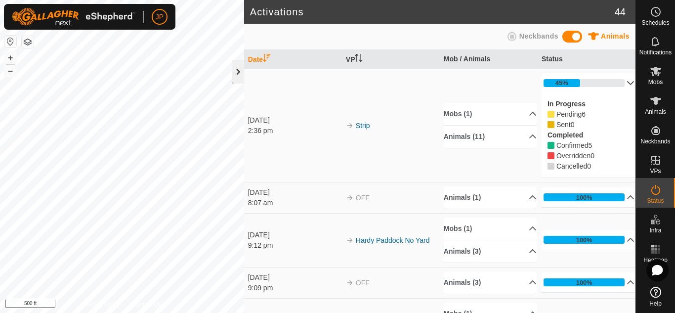
click at [237, 70] on div at bounding box center [238, 72] width 12 height 24
